Goal: Task Accomplishment & Management: Manage account settings

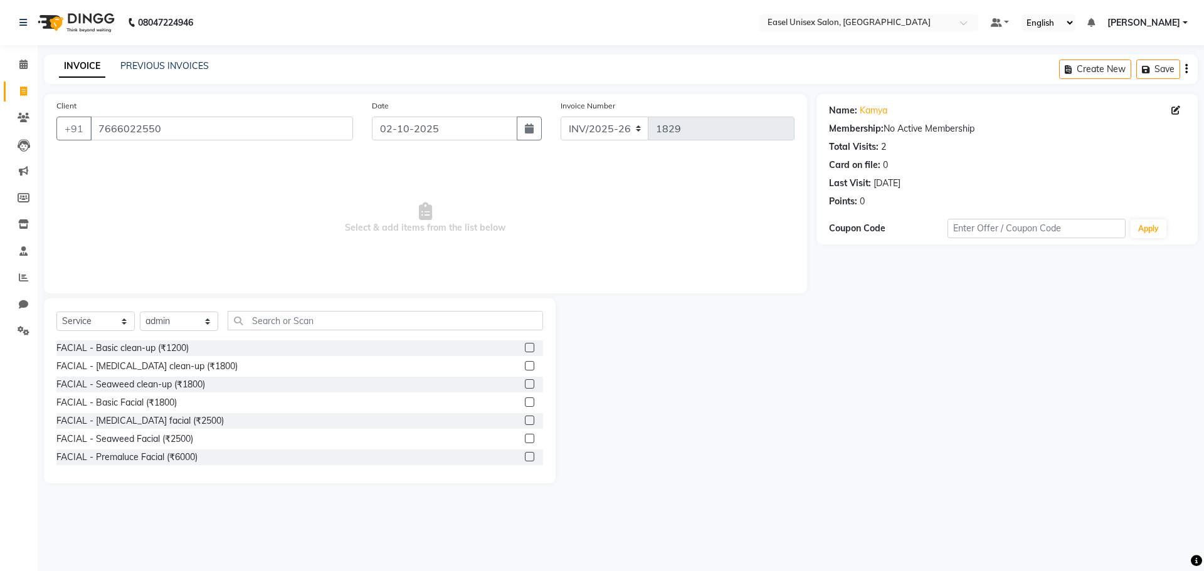
select select "service"
select select "86421"
click at [194, 136] on input "7666022550" at bounding box center [221, 129] width 263 height 24
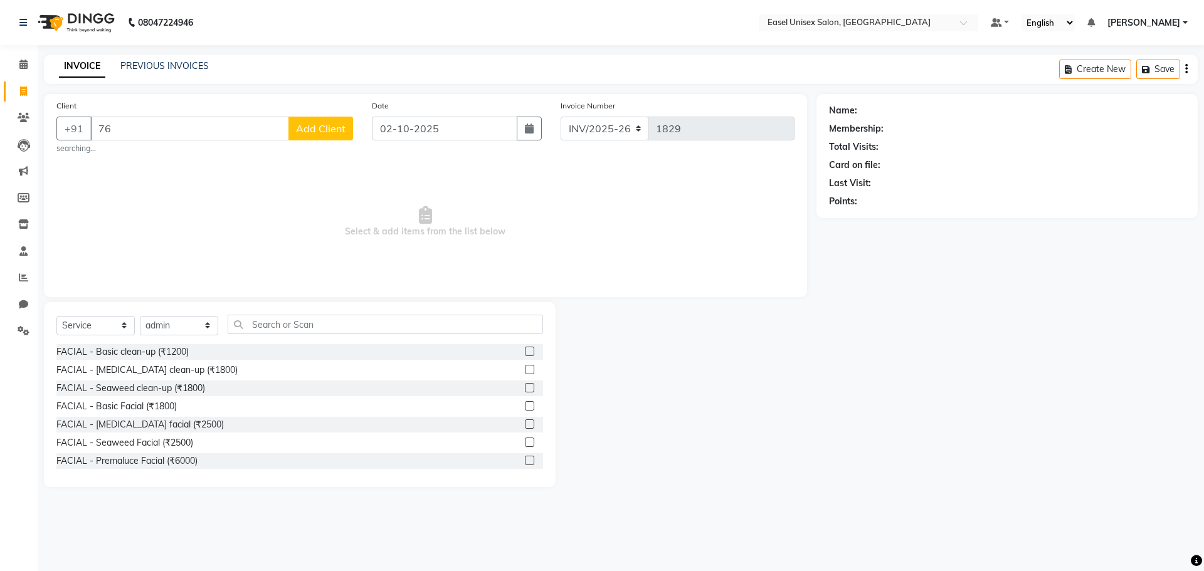
type input "7"
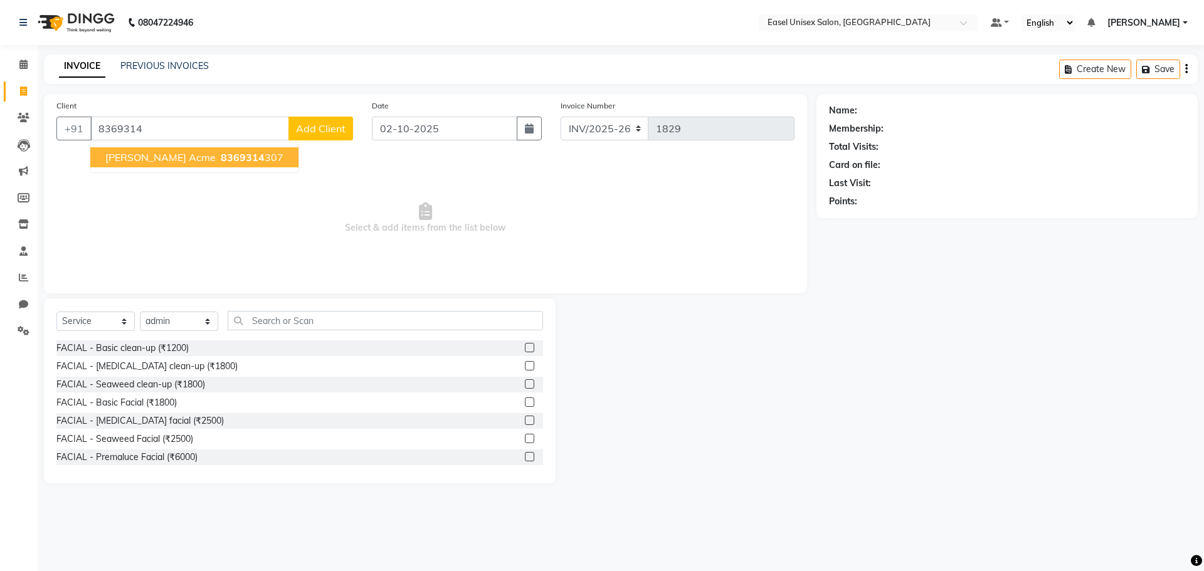
click at [221, 159] on span "8369314" at bounding box center [243, 157] width 44 height 13
type input "8369314307"
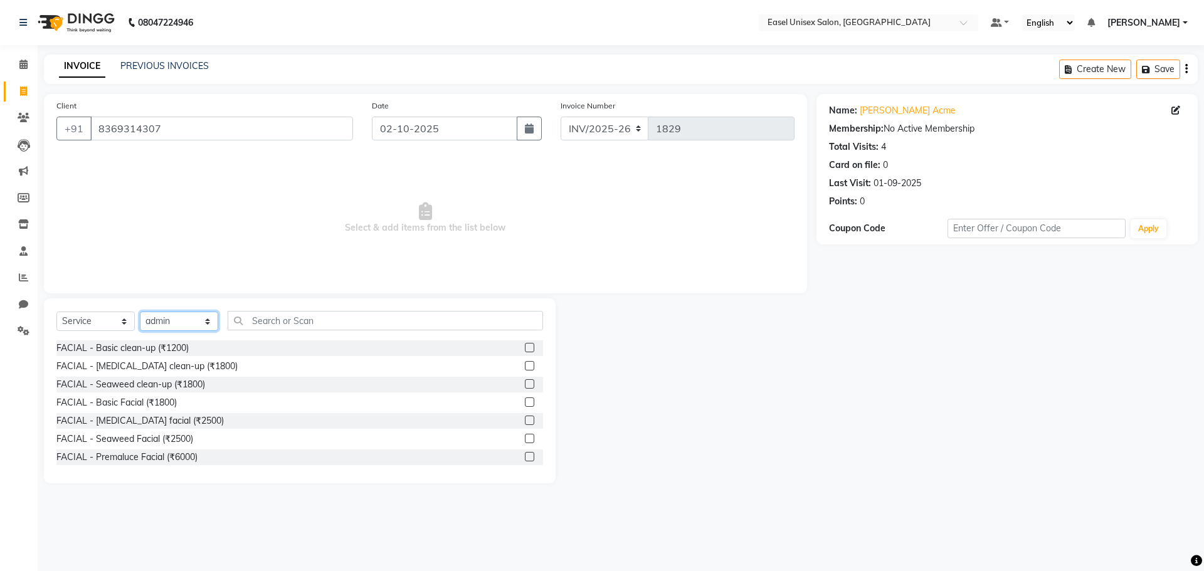
click at [202, 326] on select "Select Stylist admin [PERSON_NAME] jiya [PERSON_NAME] Priyanka [PERSON_NAME] [P…" at bounding box center [179, 321] width 78 height 19
select select "83237"
click at [140, 312] on select "Select Stylist admin [PERSON_NAME] jiya [PERSON_NAME] Priyanka [PERSON_NAME] [P…" at bounding box center [179, 321] width 78 height 19
click at [374, 322] on input "text" at bounding box center [385, 320] width 315 height 19
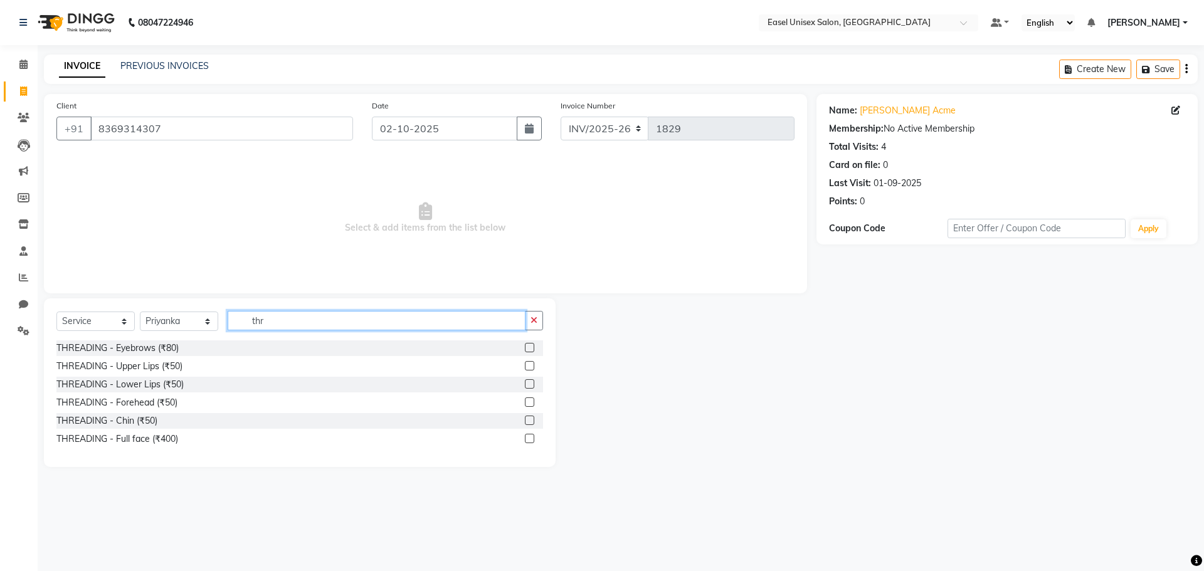
type input "thr"
click at [527, 343] on label at bounding box center [529, 347] width 9 height 9
click at [527, 344] on input "checkbox" at bounding box center [529, 348] width 8 height 8
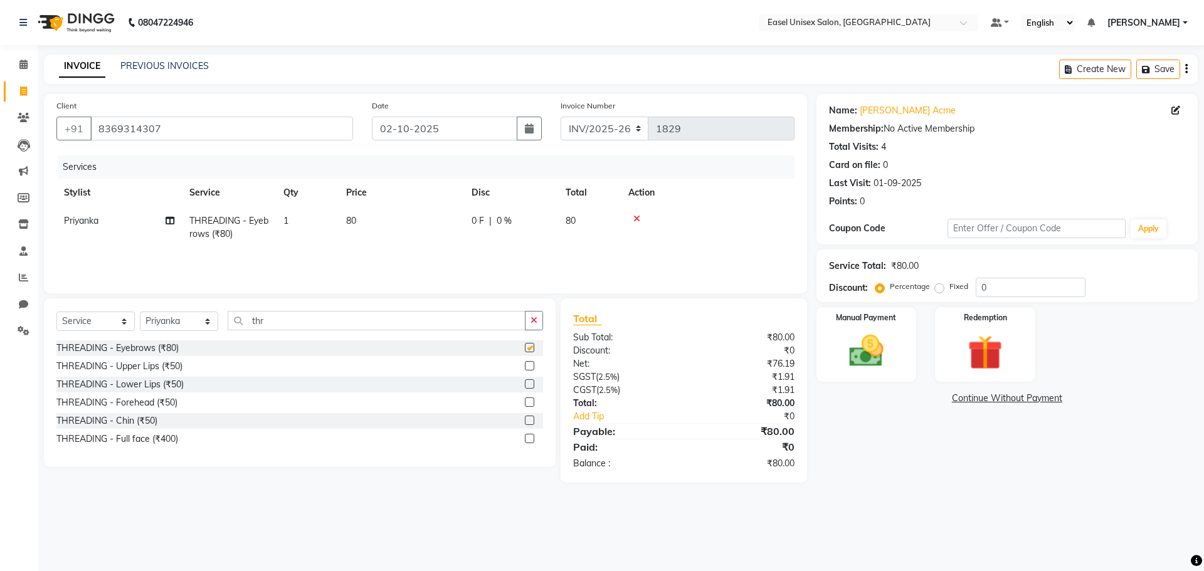
checkbox input "false"
click at [531, 368] on label at bounding box center [529, 365] width 9 height 9
click at [531, 368] on input "checkbox" at bounding box center [529, 367] width 8 height 8
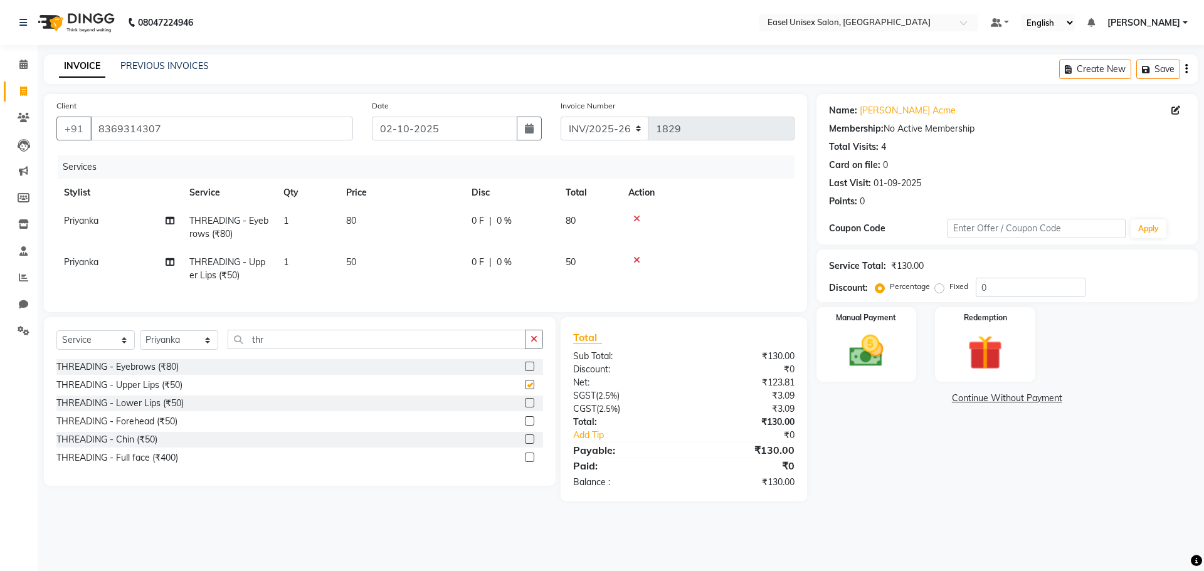
checkbox input "false"
click at [877, 351] on img at bounding box center [866, 351] width 58 height 41
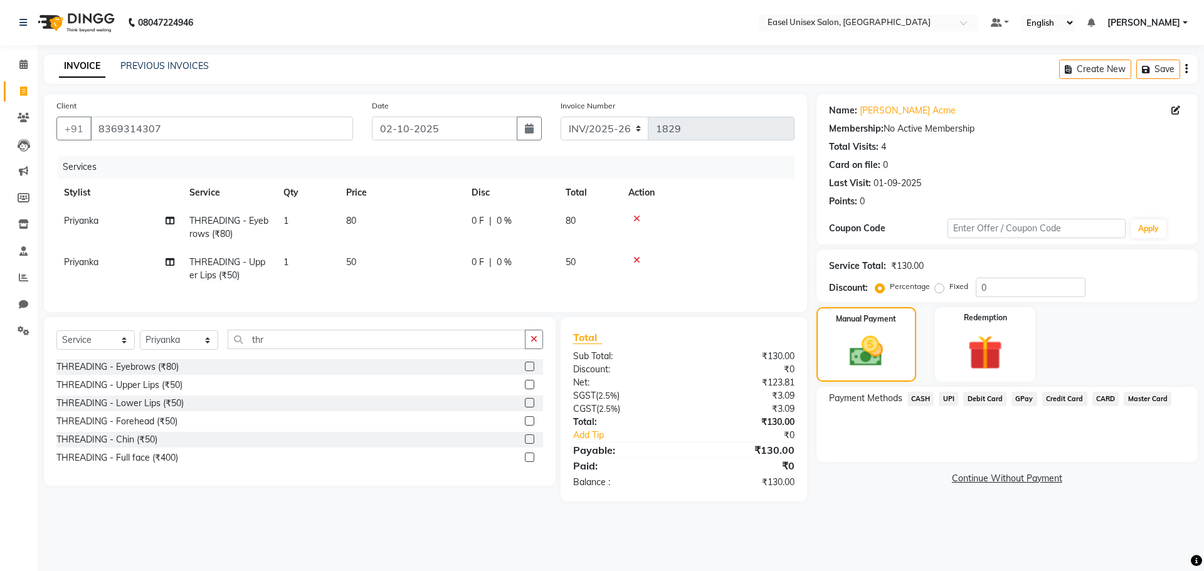
click at [948, 398] on span "UPI" at bounding box center [948, 399] width 19 height 14
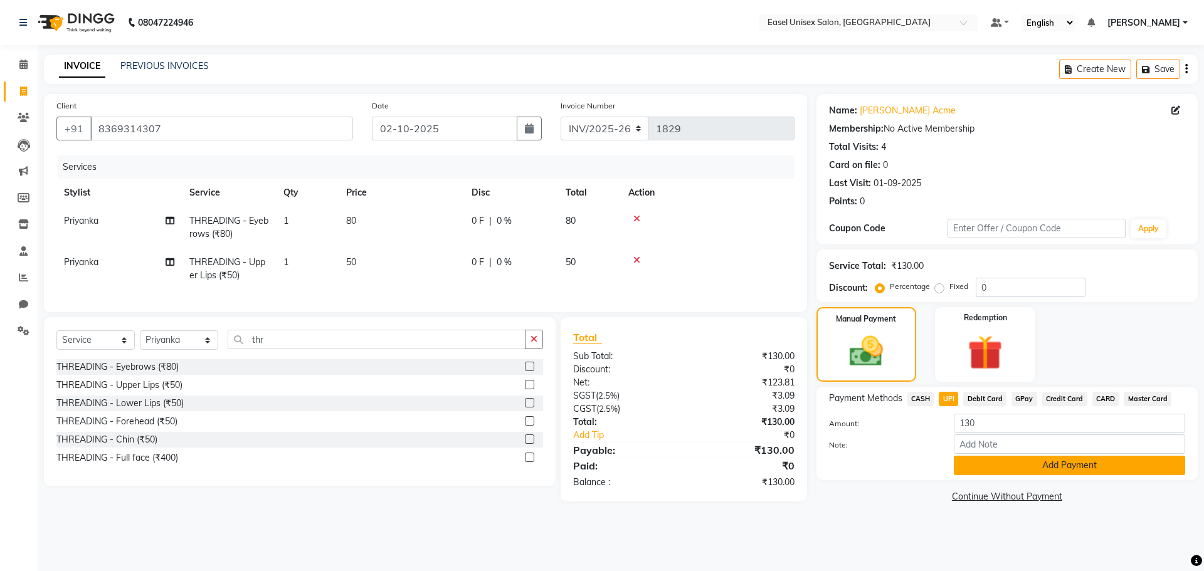
click at [1051, 461] on button "Add Payment" at bounding box center [1069, 465] width 231 height 19
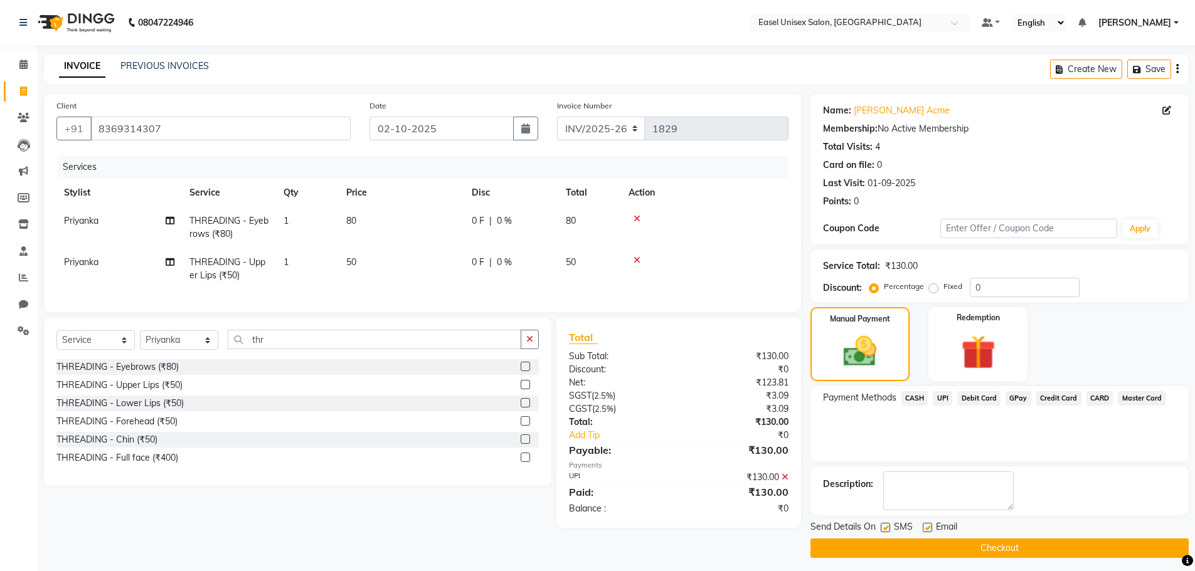
click at [1026, 543] on button "Checkout" at bounding box center [999, 548] width 378 height 19
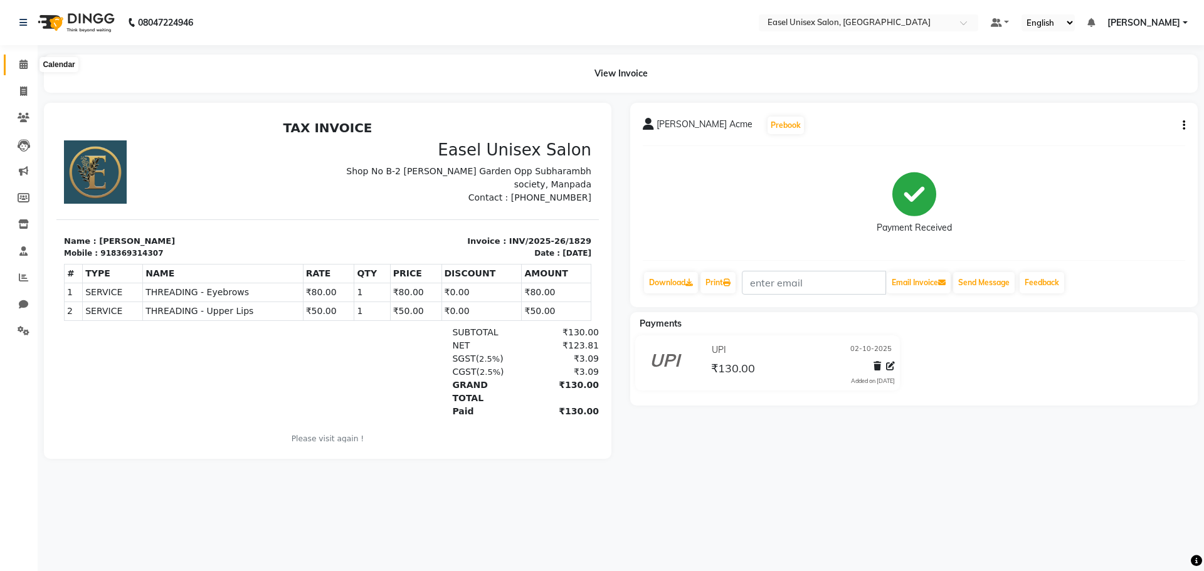
click at [18, 66] on span at bounding box center [24, 65] width 22 height 14
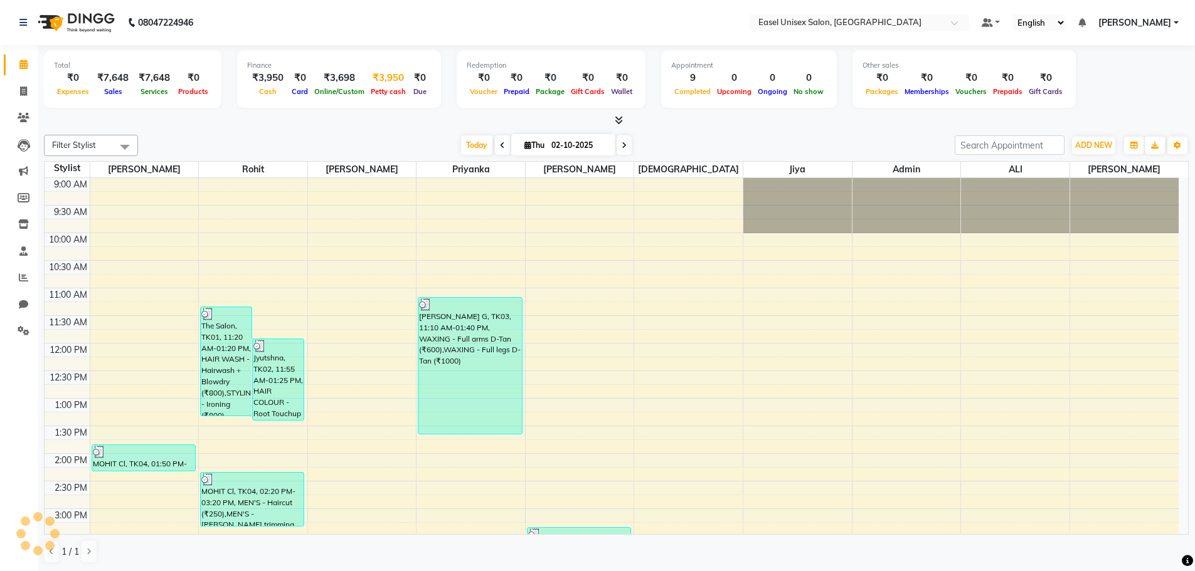
click at [391, 80] on div "₹3,950" at bounding box center [388, 78] width 41 height 14
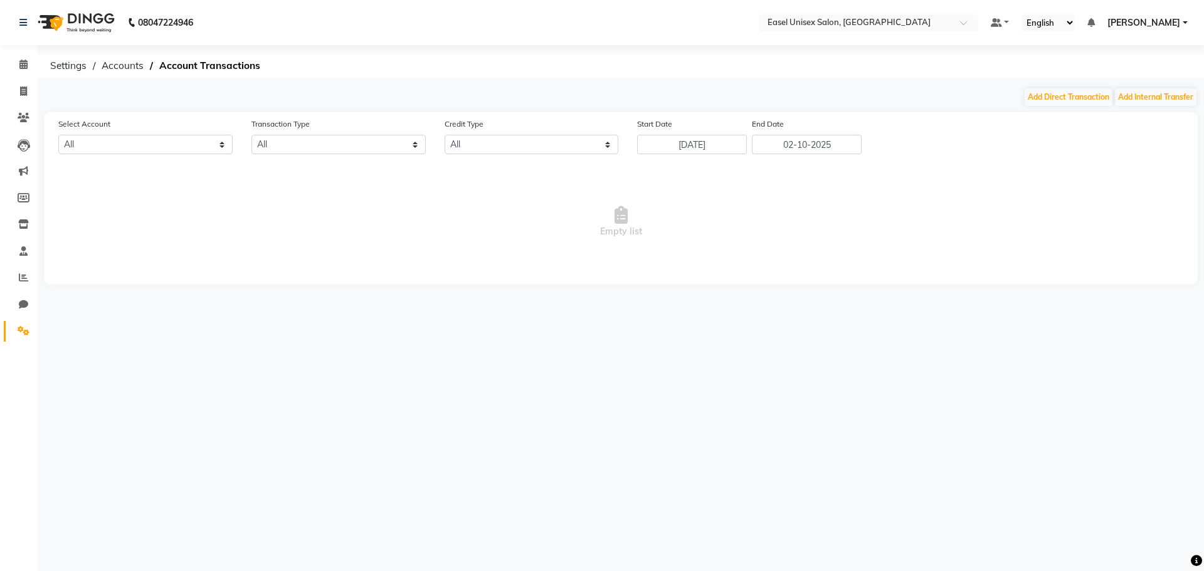
select select "7602"
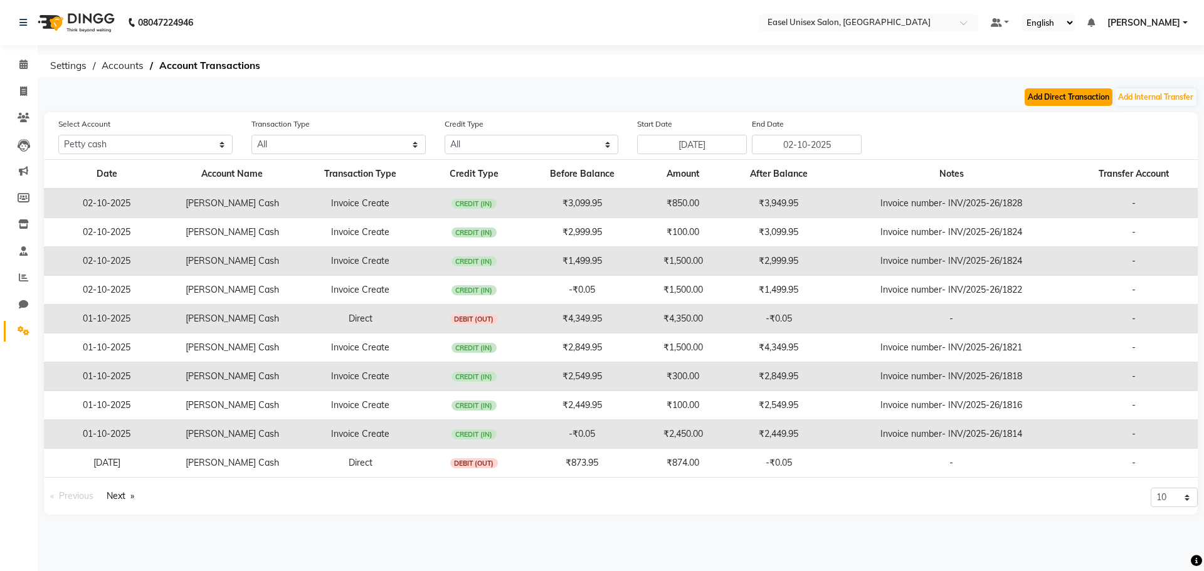
click at [1080, 95] on button "Add Direct Transaction" at bounding box center [1069, 97] width 88 height 18
select select "direct"
select select "7602"
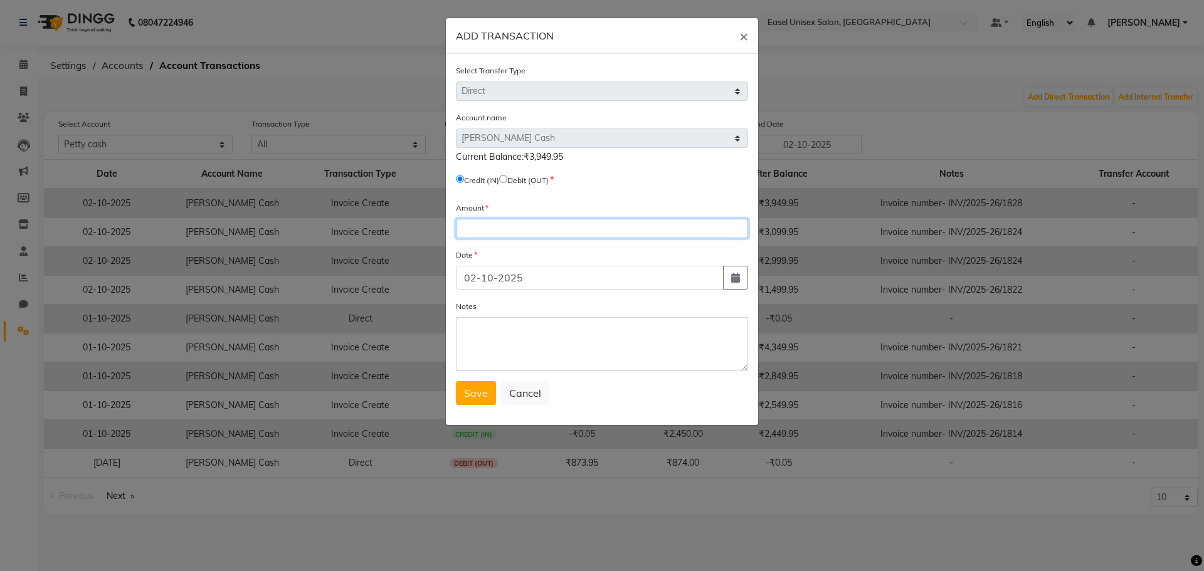
click at [571, 225] on input "number" at bounding box center [602, 228] width 292 height 19
click at [507, 177] on input "radio" at bounding box center [503, 179] width 8 height 8
radio input "true"
click at [524, 226] on input "number" at bounding box center [602, 228] width 292 height 19
type input "3950"
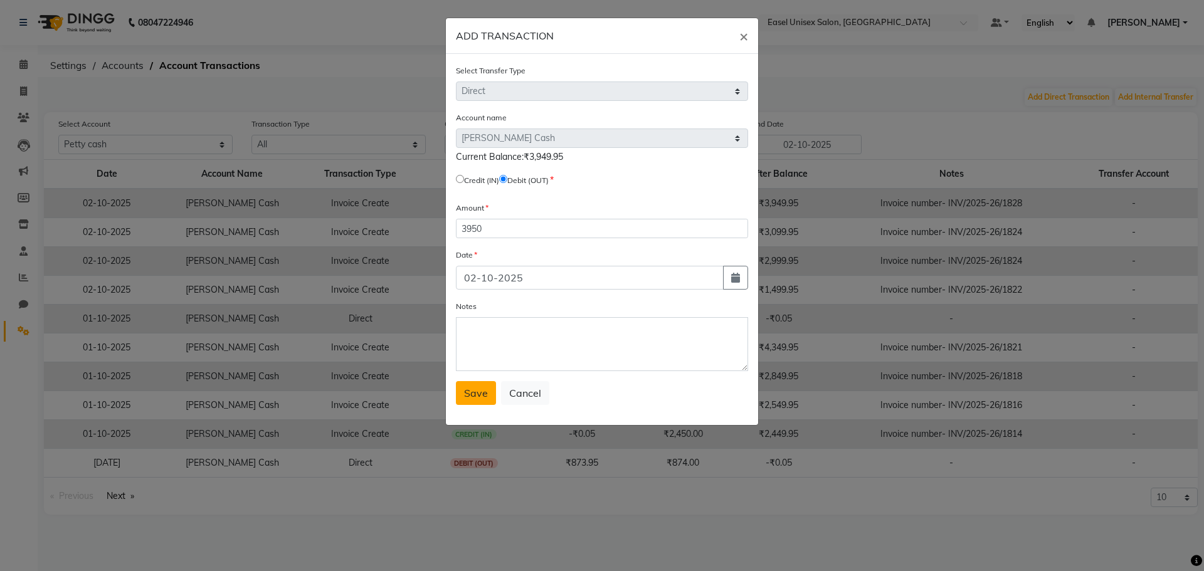
click at [470, 395] on span "Save" at bounding box center [476, 393] width 24 height 13
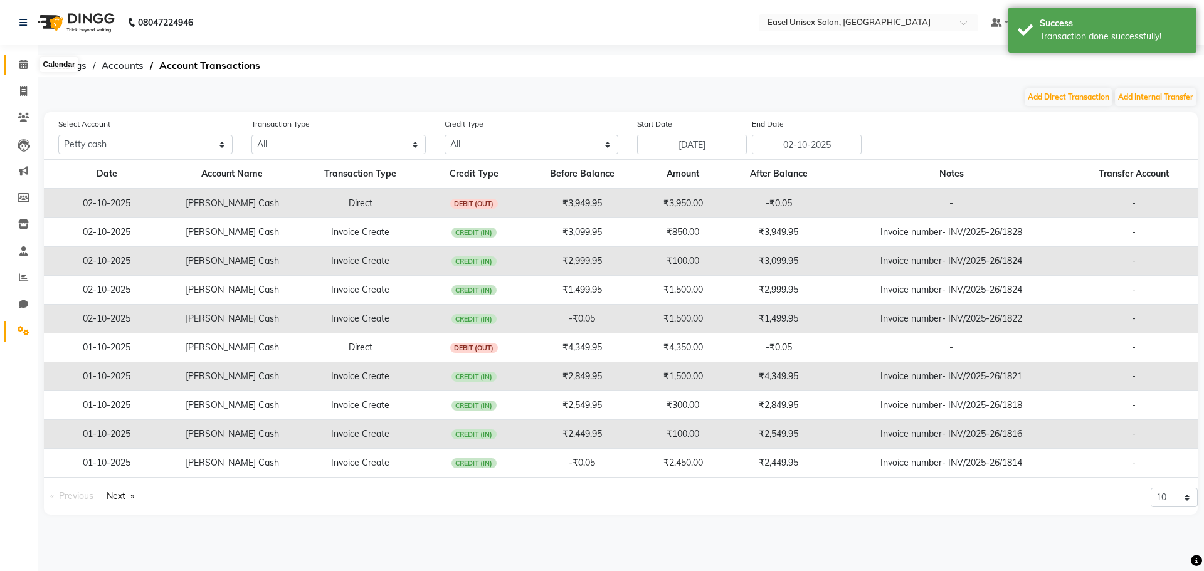
click at [24, 63] on icon at bounding box center [23, 64] width 8 height 9
